Goal: Book appointment/travel/reservation

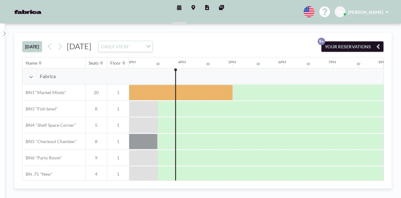
scroll to position [0, 752]
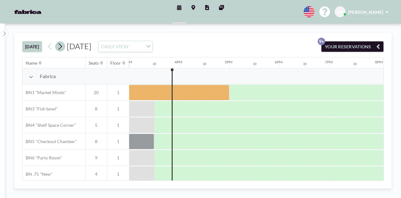
click at [60, 46] on icon at bounding box center [60, 46] width 6 height 9
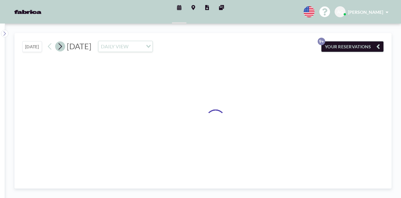
click at [60, 46] on icon at bounding box center [60, 46] width 6 height 9
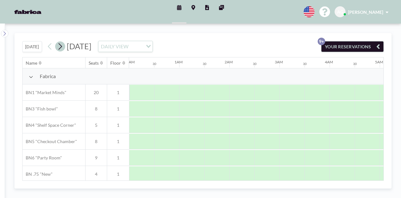
click at [60, 46] on icon at bounding box center [60, 46] width 6 height 9
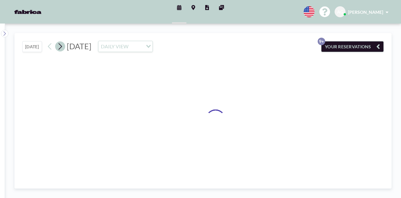
click at [60, 46] on icon at bounding box center [60, 46] width 6 height 9
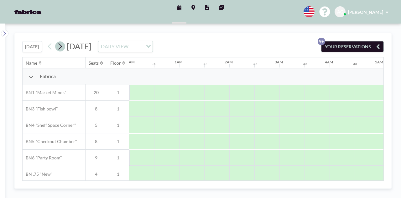
click at [60, 46] on icon at bounding box center [60, 46] width 6 height 9
click at [61, 46] on icon at bounding box center [60, 46] width 6 height 9
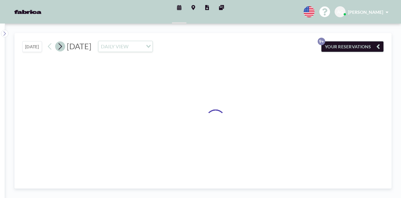
click at [61, 46] on icon at bounding box center [60, 46] width 6 height 9
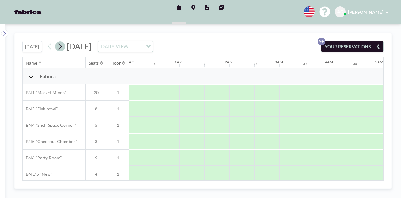
click at [61, 46] on icon at bounding box center [60, 46] width 6 height 9
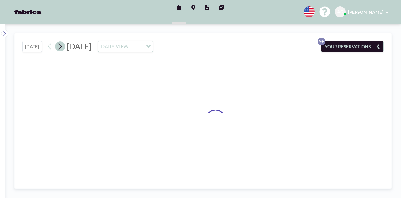
click at [61, 46] on icon at bounding box center [60, 46] width 6 height 9
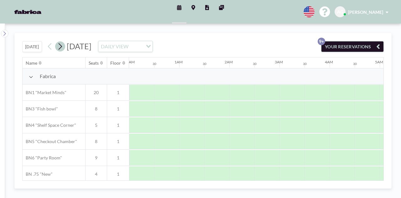
click at [61, 46] on icon at bounding box center [60, 46] width 6 height 9
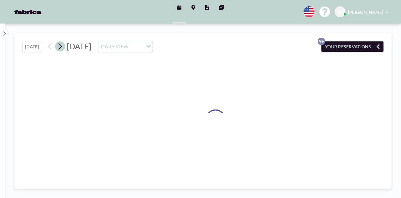
click at [61, 46] on icon at bounding box center [60, 46] width 6 height 9
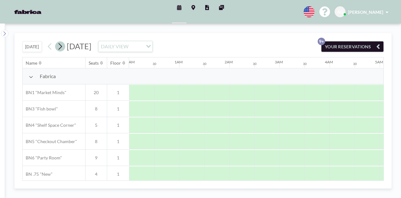
click at [61, 46] on icon at bounding box center [60, 46] width 6 height 9
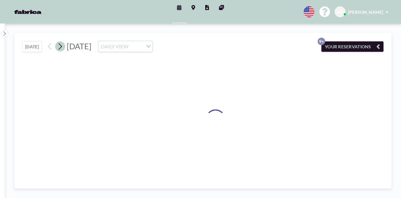
click at [61, 46] on icon at bounding box center [60, 46] width 6 height 9
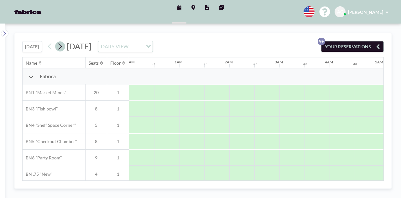
click at [61, 46] on icon at bounding box center [60, 46] width 6 height 9
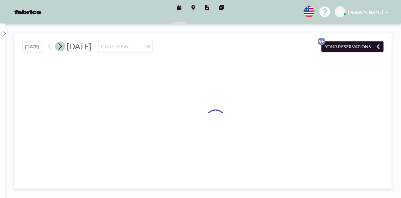
click at [61, 46] on icon at bounding box center [60, 46] width 6 height 9
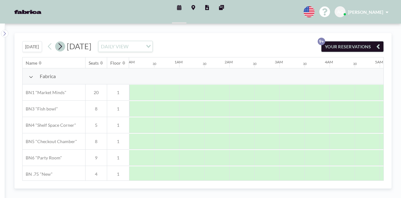
click at [61, 46] on icon at bounding box center [60, 46] width 6 height 9
click at [48, 46] on icon at bounding box center [50, 46] width 6 height 9
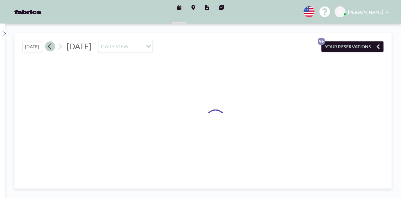
click at [48, 46] on icon at bounding box center [50, 46] width 6 height 9
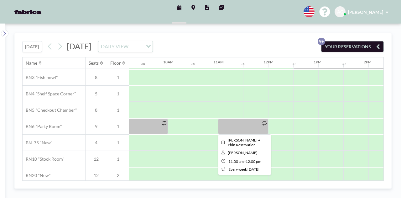
scroll to position [63, 463]
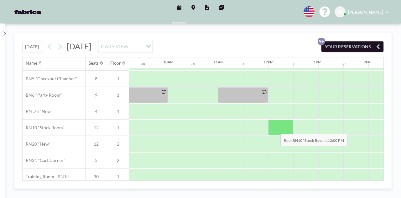
click at [275, 128] on div at bounding box center [280, 128] width 25 height 16
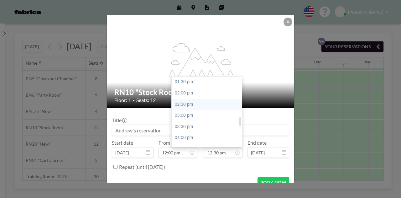
scroll to position [310, 0]
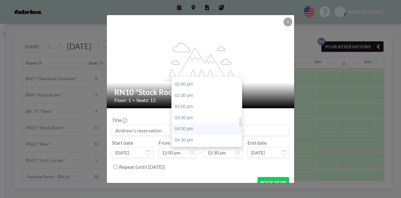
click at [199, 128] on div "04:00 pm" at bounding box center [208, 128] width 73 height 11
type input "04:00 pm"
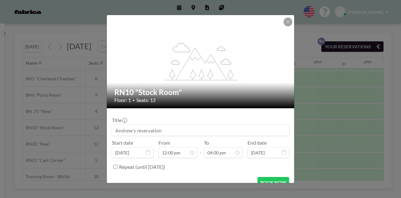
scroll to position [9, 0]
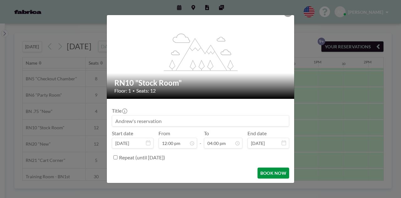
click at [269, 173] on button "BOOK NOW" at bounding box center [274, 172] width 32 height 11
